Goal: Contribute content: Contribute content

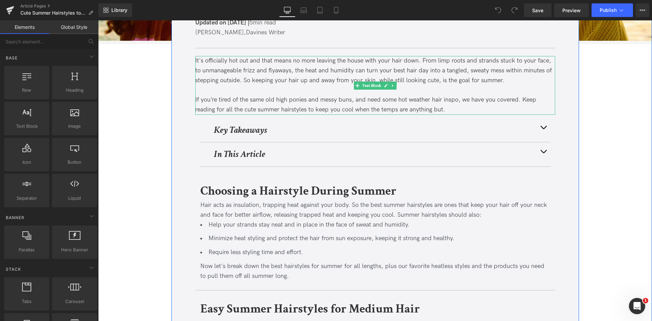
click at [299, 87] on div at bounding box center [375, 91] width 360 height 10
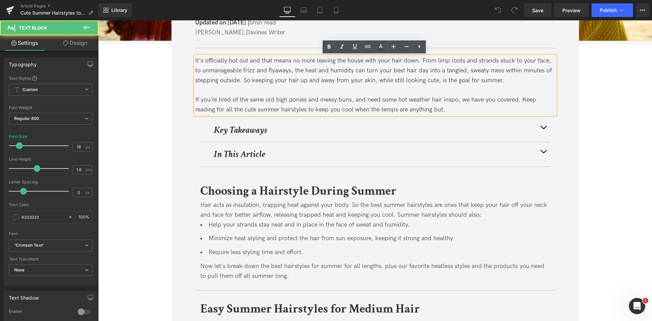
click at [383, 90] on div at bounding box center [375, 91] width 360 height 10
click at [399, 75] on div "It's officially hot out and that means no more leaving the house with your hair…" at bounding box center [375, 70] width 360 height 29
click at [283, 100] on div "If you’re tired of the same old high ponies and messy buns, and need some hot w…" at bounding box center [375, 105] width 360 height 20
click at [251, 109] on div "If you’re tired of the same old high ponies and messy buns, and need some hot w…" at bounding box center [375, 105] width 360 height 20
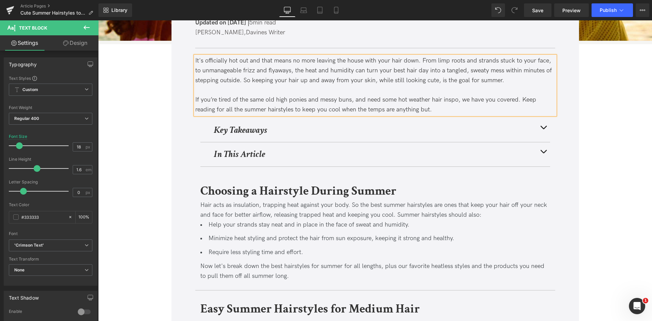
click at [542, 127] on button "button" at bounding box center [544, 130] width 14 height 24
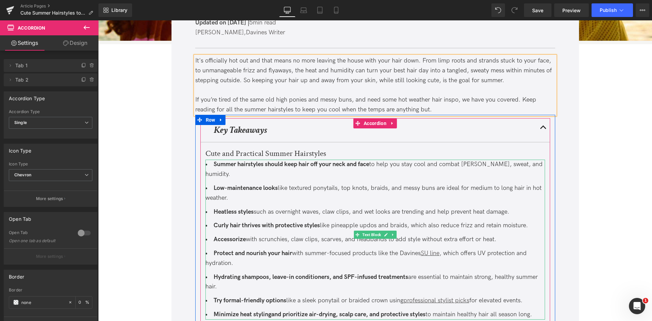
scroll to position [196, 0]
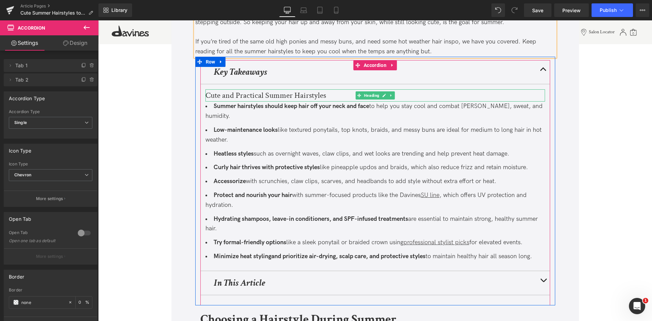
click at [208, 97] on h3 "Cute and Practical Summer Hairstyles" at bounding box center [375, 95] width 340 height 12
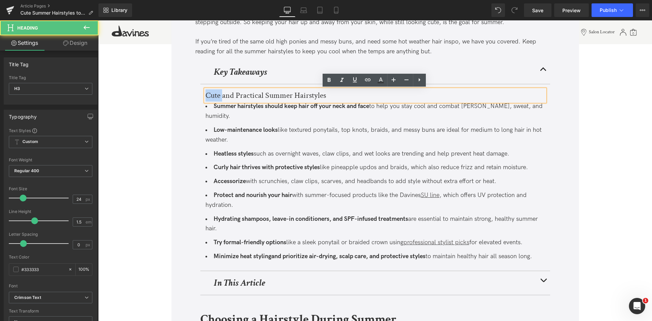
click at [208, 97] on h3 "Cute and Practical Summer Hairstyles" at bounding box center [375, 95] width 340 height 12
click at [248, 97] on h3 "Cute and Practical Summer Hairstyles" at bounding box center [375, 95] width 340 height 12
click at [211, 97] on h3 "Cute and Practical Summer Hairstyles" at bounding box center [375, 95] width 340 height 12
click at [412, 152] on ul "Summer hairstyles should keep hair off your neck and face to help you stay cool…" at bounding box center [375, 182] width 340 height 160
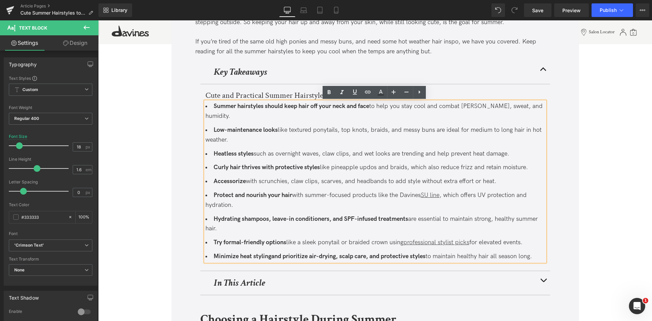
click at [537, 271] on button "button" at bounding box center [544, 283] width 14 height 24
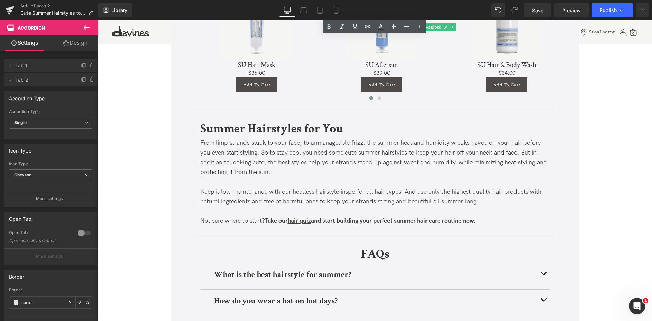
scroll to position [2250, 0]
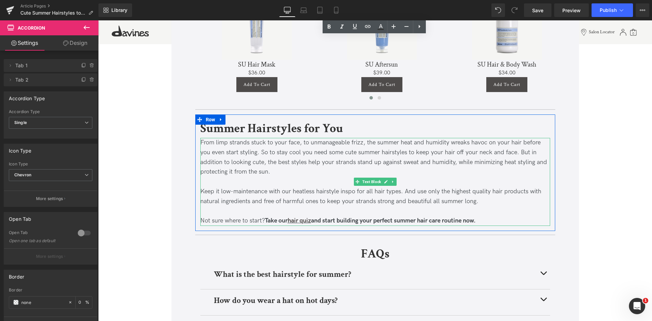
click at [268, 143] on div "From limp strands stuck to your face, to unmanageable frizz, the summer heat an…" at bounding box center [375, 157] width 350 height 39
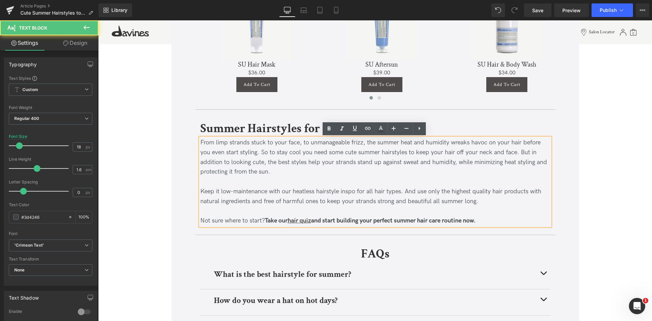
click at [292, 147] on div "From limp strands stuck to your face, to unmanageable frizz, the summer heat an…" at bounding box center [375, 157] width 350 height 39
click at [292, 156] on div "From limp strands stuck to your face, to unmanageable frizz, the summer heat an…" at bounding box center [375, 157] width 350 height 39
click at [349, 152] on div "From limp strands stuck to your face, to unmanageable frizz, the summer heat an…" at bounding box center [375, 157] width 350 height 39
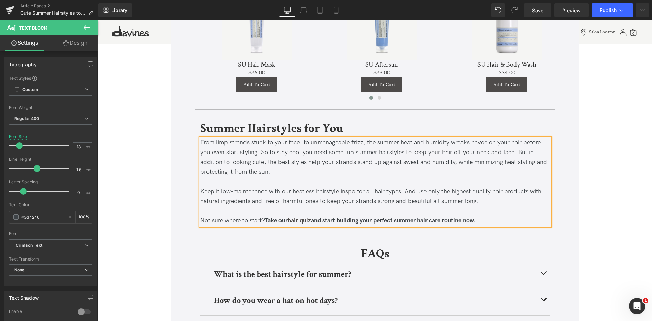
click at [342, 170] on div "From limp strands stuck to your face, to unmanageable frizz, the summer heat an…" at bounding box center [375, 157] width 350 height 39
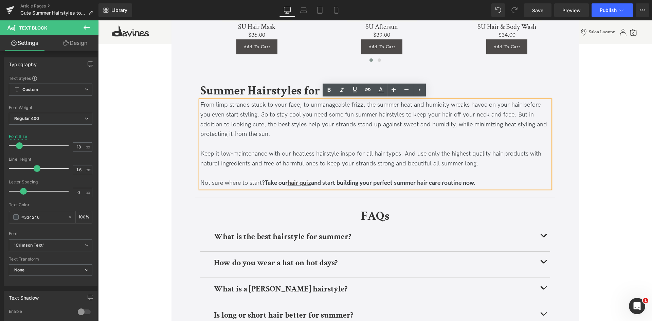
scroll to position [2289, 0]
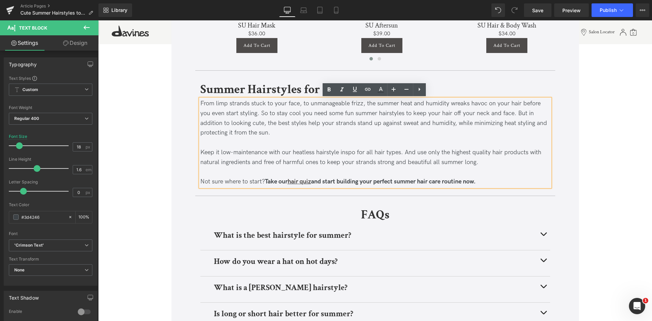
click at [256, 121] on div "From limp strands stuck to your face, to unmanageable frizz, the summer heat an…" at bounding box center [375, 118] width 350 height 39
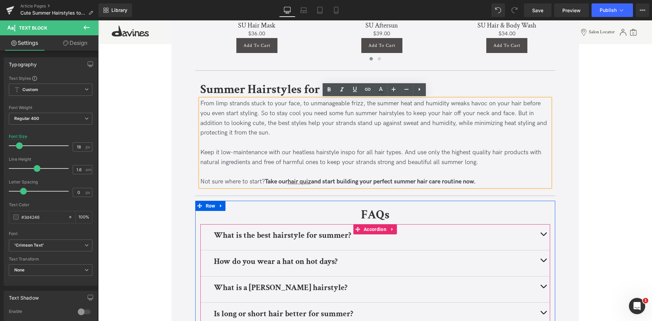
scroll to position [0, 0]
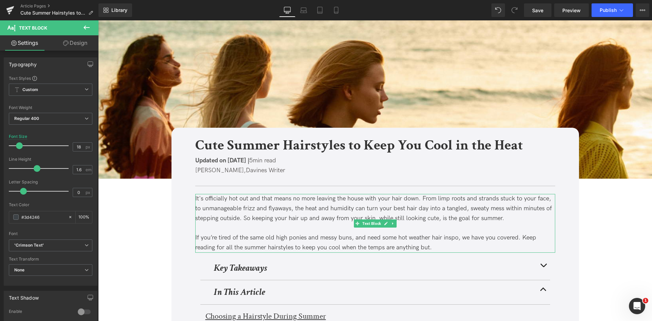
click at [428, 217] on div "It's officially hot out and that means no more leaving the house with your hair…" at bounding box center [375, 208] width 360 height 29
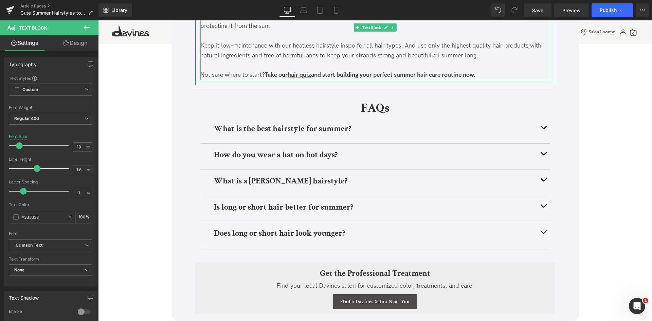
scroll to position [2396, 0]
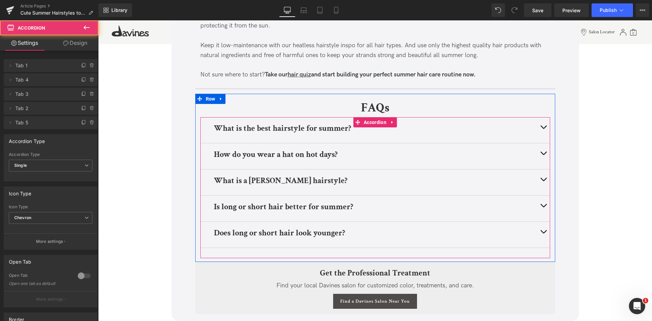
click at [543, 229] on button "button" at bounding box center [544, 235] width 14 height 26
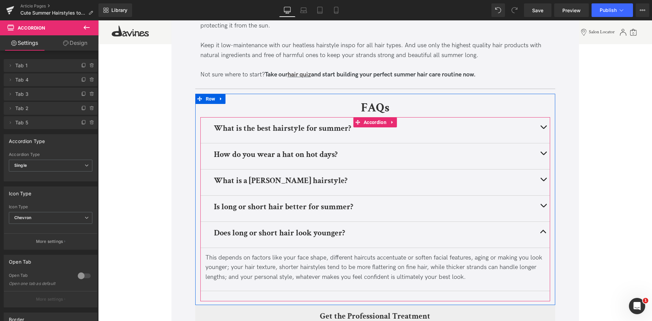
click at [542, 208] on button "button" at bounding box center [544, 209] width 14 height 26
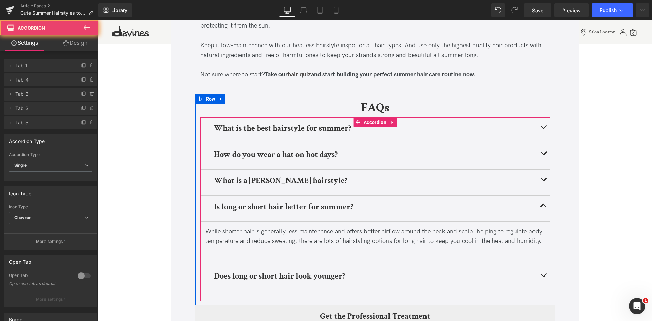
click at [542, 185] on button "button" at bounding box center [544, 182] width 14 height 26
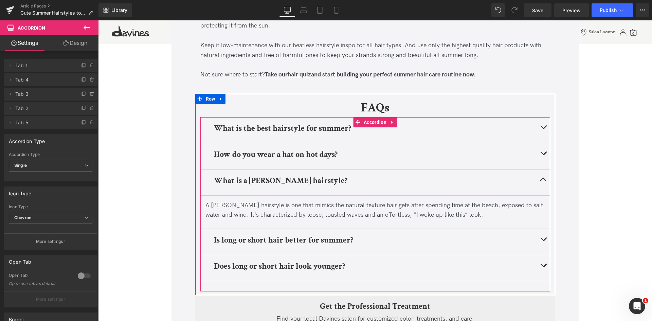
click at [540, 239] on button "button" at bounding box center [544, 242] width 14 height 26
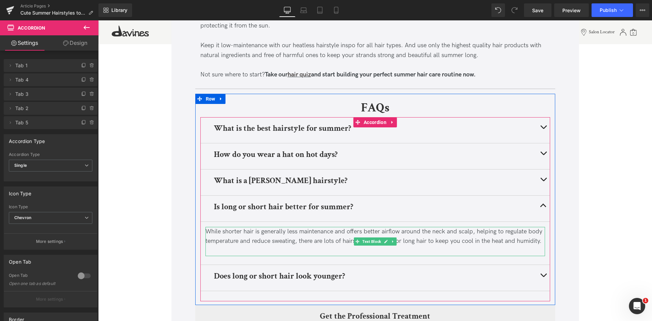
click at [416, 244] on div "While shorter hair is generally less maintenance and offers better airflow arou…" at bounding box center [375, 237] width 340 height 20
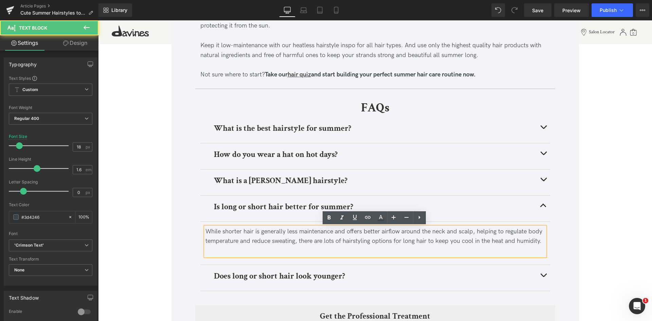
click at [420, 251] on div at bounding box center [375, 251] width 340 height 10
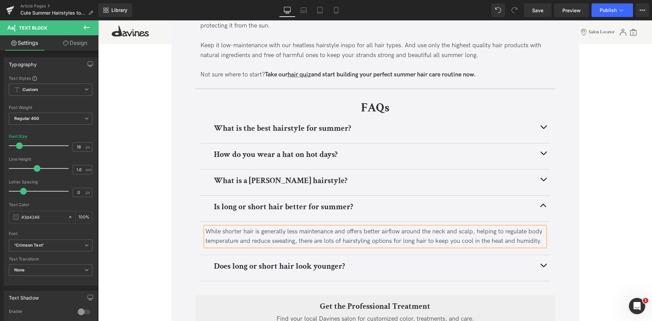
click at [542, 185] on button "button" at bounding box center [544, 182] width 14 height 26
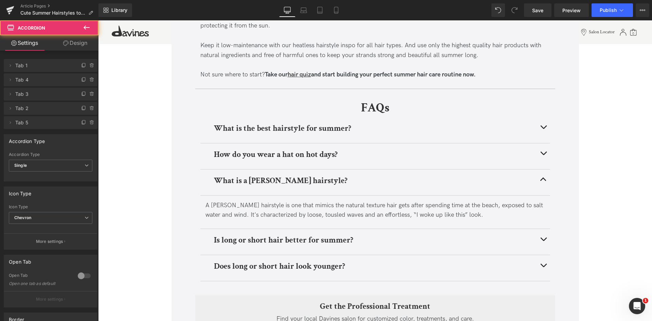
click at [543, 155] on span "button" at bounding box center [543, 155] width 0 height 0
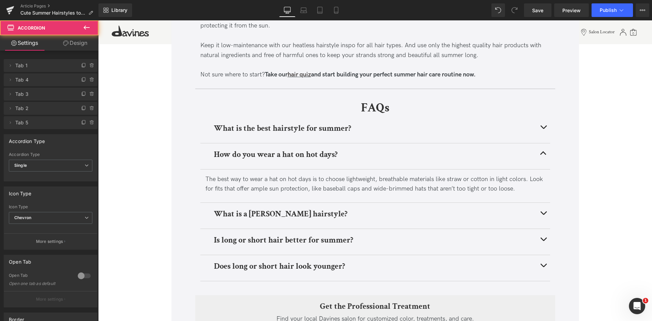
click at [539, 126] on button "button" at bounding box center [544, 130] width 14 height 26
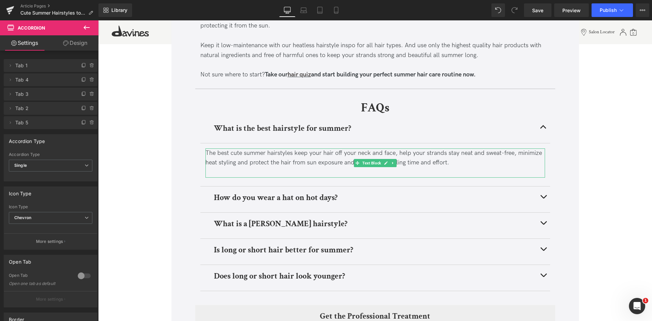
click at [467, 163] on div "The best cute summer hairstyles keep your hair off your neck and face, help you…" at bounding box center [375, 158] width 340 height 20
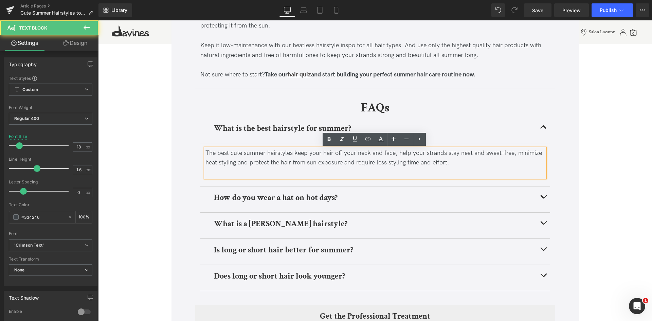
click at [456, 168] on div at bounding box center [375, 173] width 340 height 10
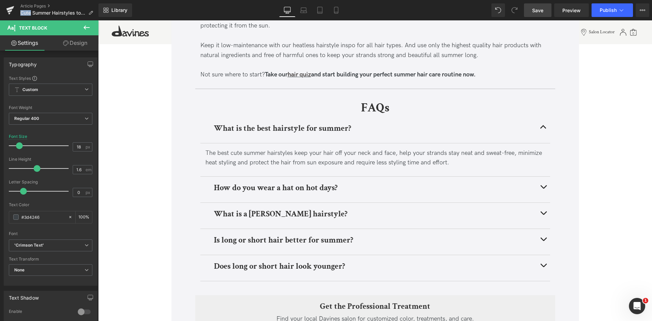
click at [538, 10] on span "Save" at bounding box center [537, 10] width 11 height 7
click at [541, 266] on button "button" at bounding box center [544, 268] width 14 height 26
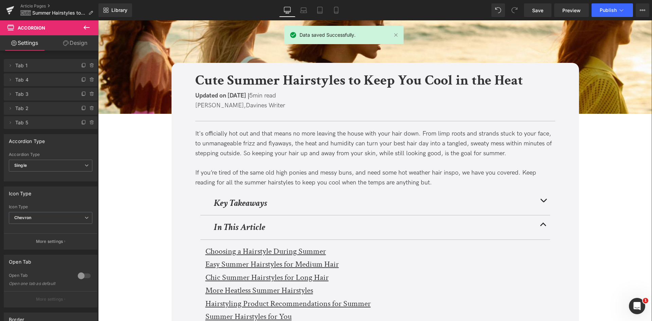
scroll to position [0, 0]
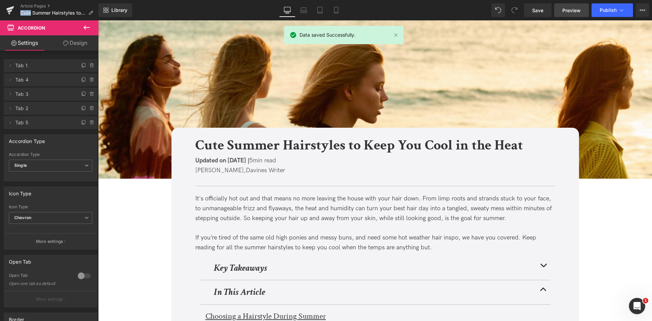
click at [566, 7] on span "Preview" at bounding box center [571, 10] width 18 height 7
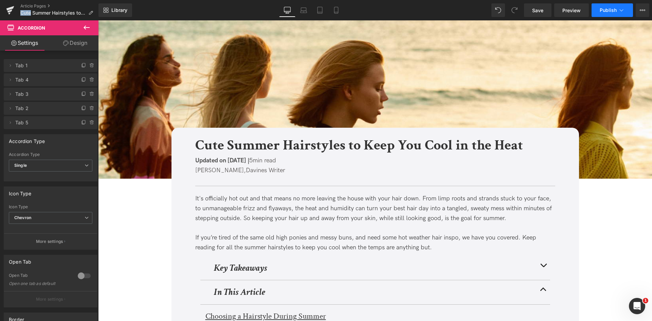
click at [619, 11] on icon at bounding box center [621, 10] width 7 height 7
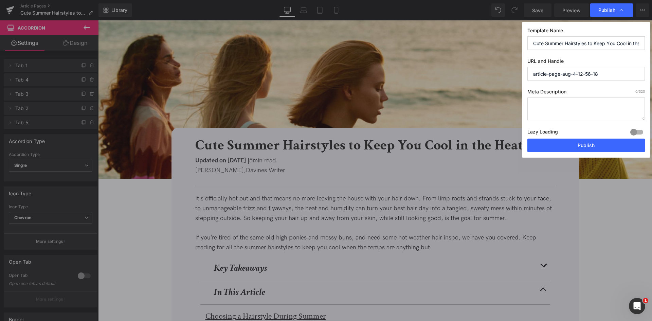
click at [559, 45] on input "Cute Summer Hairstyles to Keep You Cool in the Heat" at bounding box center [586, 43] width 118 height 14
paste input "During Hot Weather"
type input "Cute Summer Hairstyles During Hot Weather"
click at [552, 69] on input "article-page-aug-4-12-56-18" at bounding box center [586, 74] width 118 height 14
paste input "/cute-summer-hairstyles-during-hot-weather"
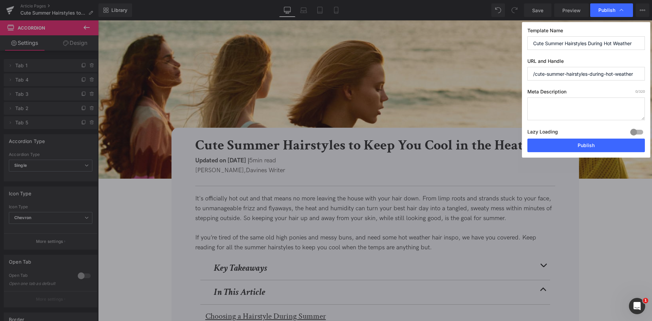
type input "cute-summer-hairstyles-during-hot-weather"
click at [585, 98] on textarea at bounding box center [586, 108] width 118 height 23
paste textarea "Discover easy and cute summer hairstyles for hot weather perfect for long or me…"
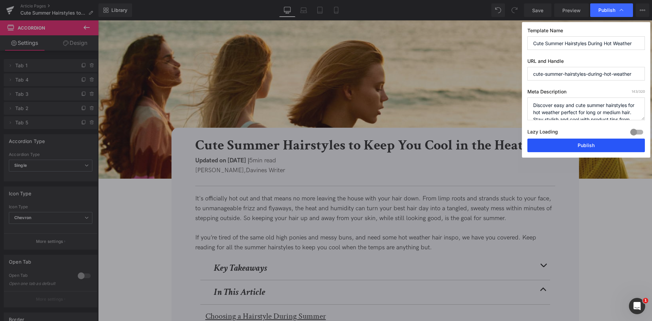
type textarea "Discover easy and cute summer hairstyles for hot weather perfect for long or me…"
click at [545, 142] on button "Publish" at bounding box center [586, 146] width 118 height 14
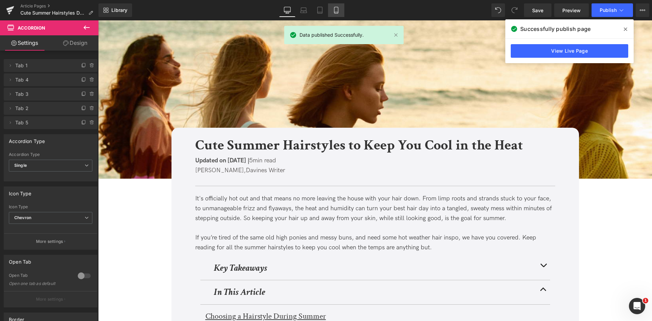
click at [334, 8] on icon at bounding box center [336, 10] width 7 height 7
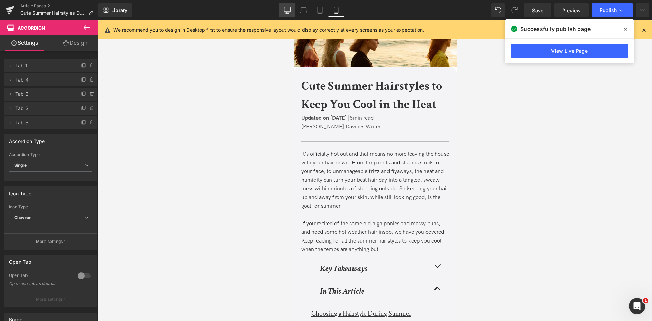
click at [285, 10] on icon at bounding box center [287, 10] width 7 height 7
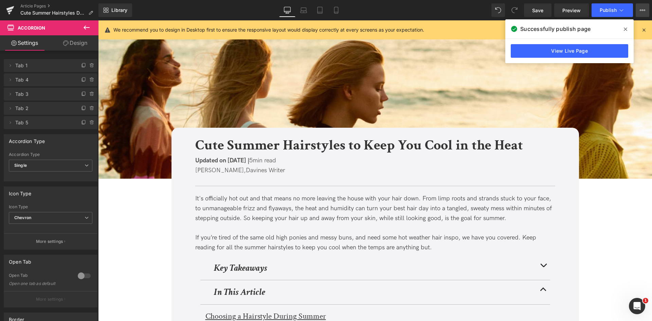
click at [646, 8] on button "View Live Page View with current Template Save Template to Library Schedule Pub…" at bounding box center [643, 10] width 14 height 14
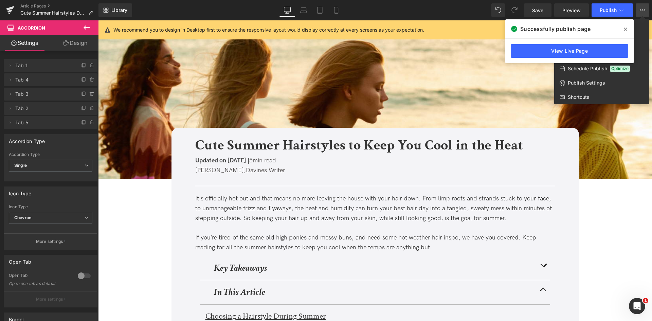
click at [625, 28] on icon at bounding box center [625, 29] width 3 height 3
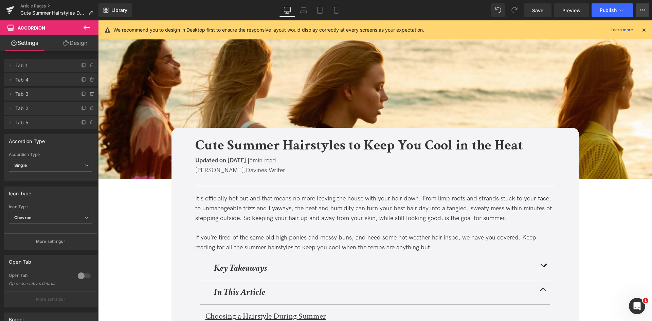
click at [643, 9] on icon at bounding box center [642, 9] width 5 height 5
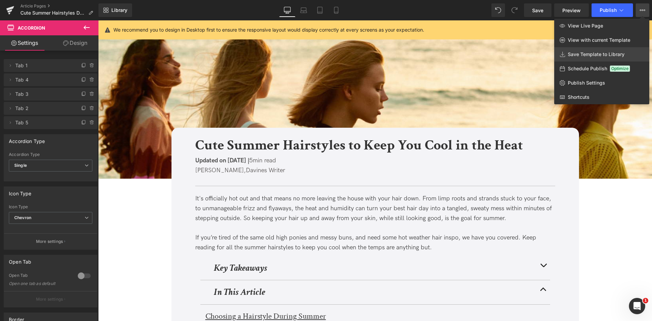
click at [581, 48] on link "Save Template to Library" at bounding box center [601, 54] width 95 height 14
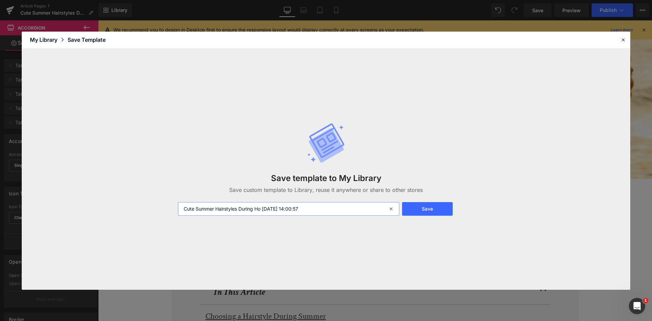
click at [183, 210] on input "Cute Summer Hairstyles During Ho [DATE] 14:00:57" at bounding box center [288, 209] width 221 height 14
type input "FOR CA: Cute Summer Hairstyles During Ho [DATE] 14:00:57"
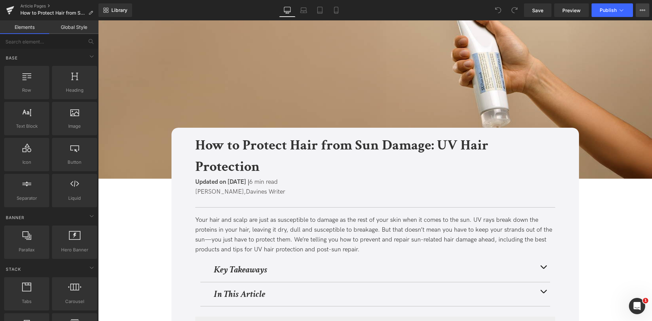
click at [645, 13] on button "View Live Page View with current Template Save Template to Library Schedule Pub…" at bounding box center [643, 10] width 14 height 14
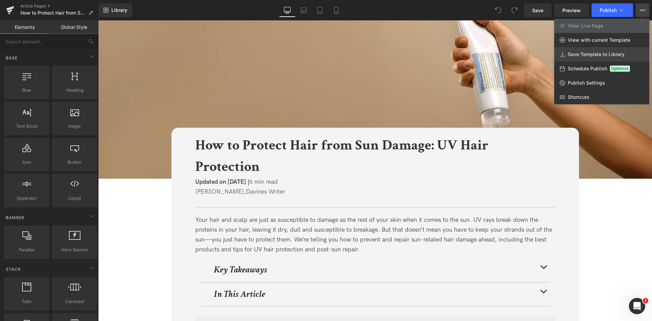
click at [584, 51] on link "Save Template to Library" at bounding box center [601, 54] width 95 height 14
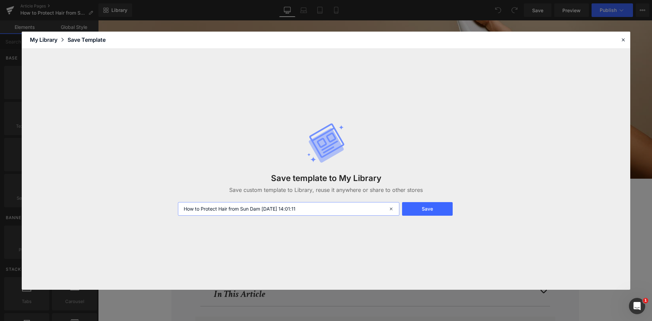
click at [183, 210] on input "How to Protect Hair from Sun Dam 2025-08-11 14:01:11" at bounding box center [288, 209] width 221 height 14
type input "FOR CA: How to Protect Hair from Sun Dam 2025-08-11 14:01:11"
click at [413, 210] on button "Save" at bounding box center [427, 209] width 51 height 14
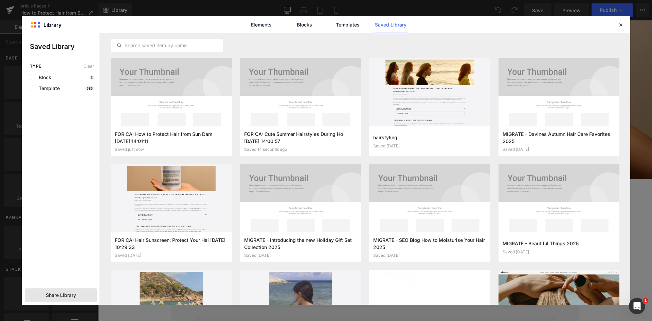
click at [0, 0] on div "Share Library" at bounding box center [0, 0] width 0 height 0
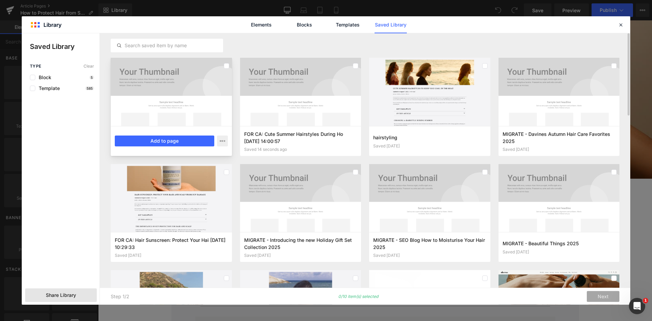
click at [230, 66] on div at bounding box center [171, 92] width 121 height 68
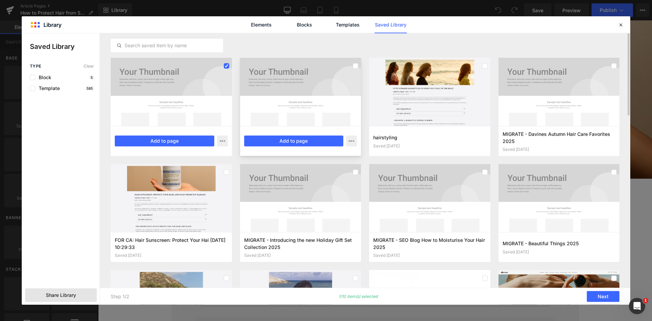
click at [358, 86] on div at bounding box center [300, 92] width 121 height 68
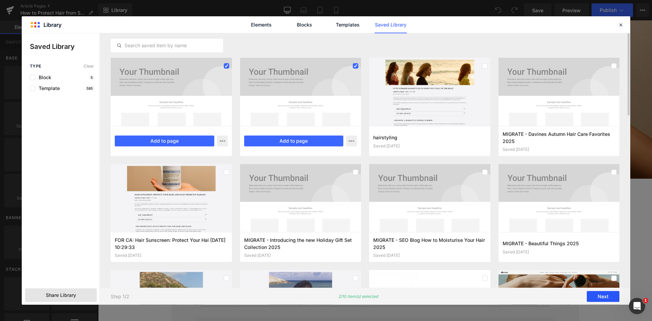
click at [593, 293] on button "Next" at bounding box center [603, 296] width 33 height 11
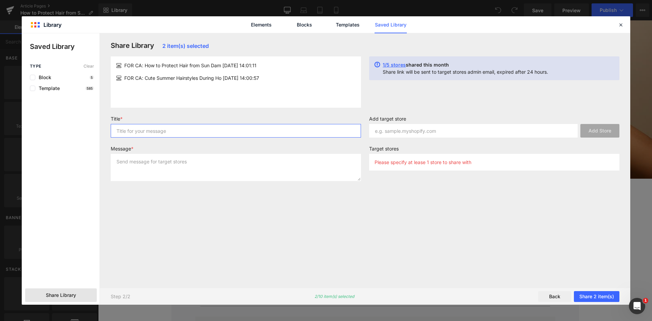
click at [162, 131] on input "text" at bounding box center [236, 131] width 250 height 14
type input "for liv"
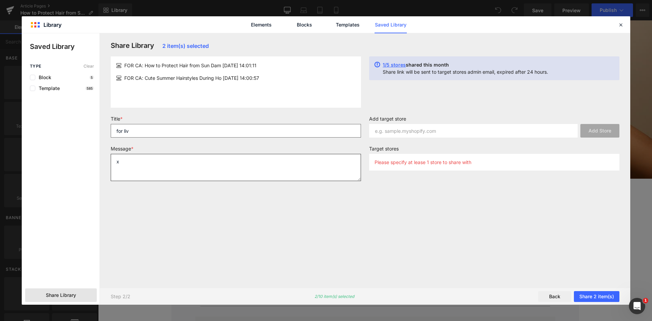
type textarea "x"
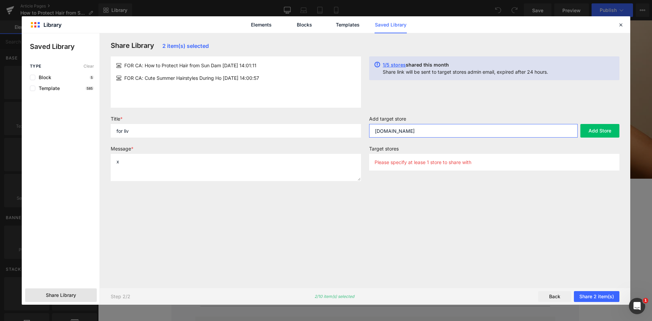
click at [460, 131] on input "davines-canada.myshopify.com" at bounding box center [473, 131] width 209 height 14
paste input "D"
type input "Davines-canada.myshopify.com"
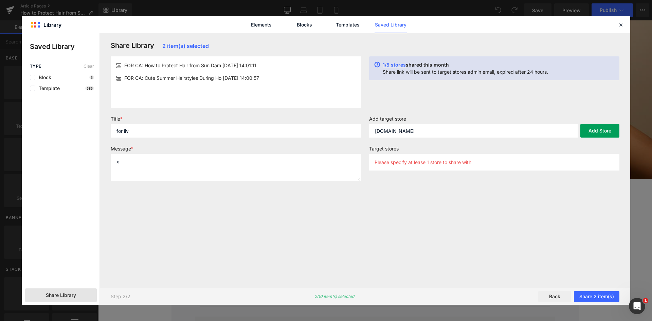
click at [609, 133] on button "Add Store" at bounding box center [599, 131] width 39 height 14
click at [594, 295] on button "Share 2 item(s)" at bounding box center [597, 296] width 46 height 11
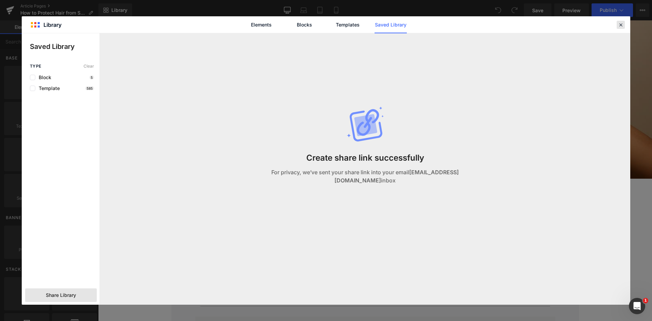
click at [621, 24] on icon at bounding box center [621, 25] width 6 height 6
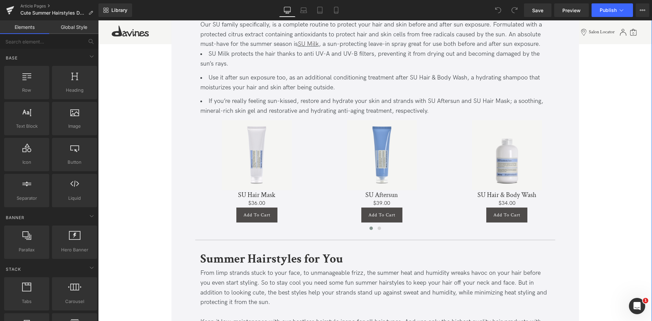
scroll to position [2018, 0]
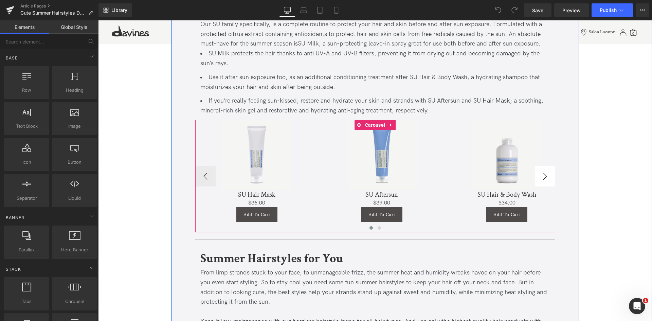
click at [546, 175] on button "›" at bounding box center [545, 176] width 20 height 20
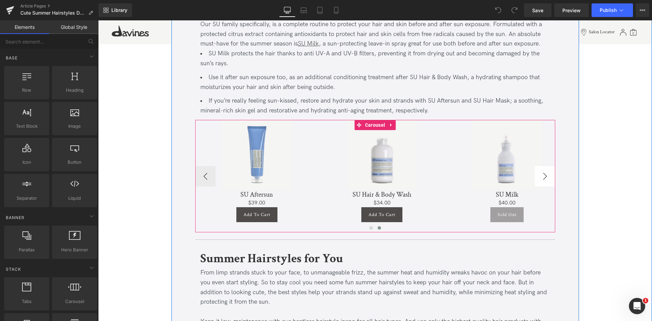
click at [542, 175] on img at bounding box center [507, 155] width 70 height 70
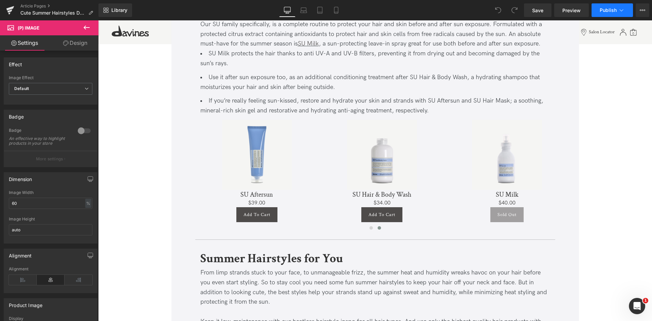
click at [625, 9] on button "Publish" at bounding box center [612, 10] width 41 height 14
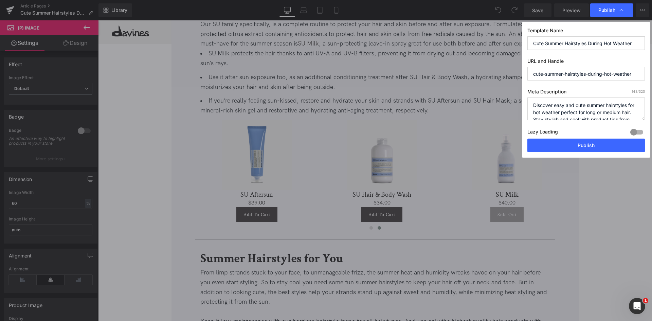
click at [590, 44] on input "Cute Summer Hairstyles During Hot Weather" at bounding box center [586, 43] width 118 height 14
